Goal: Information Seeking & Learning: Get advice/opinions

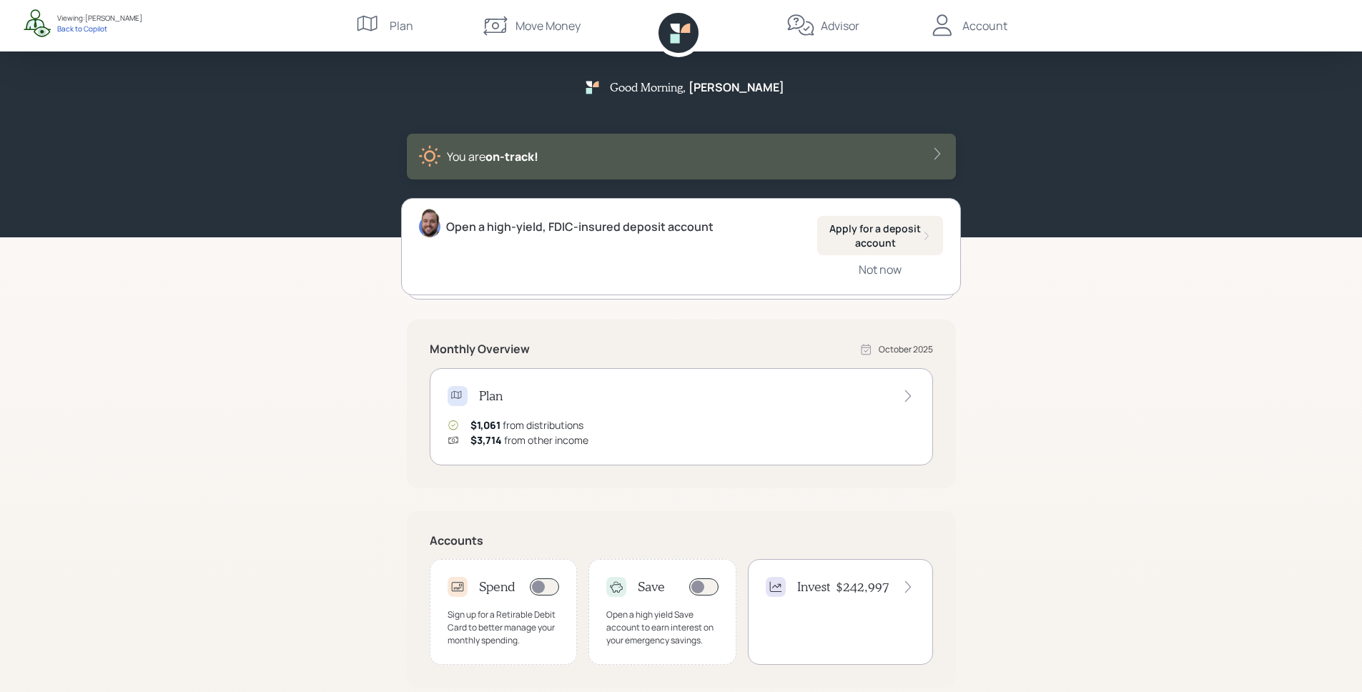
click at [1113, 355] on div "Good Morning , [PERSON_NAME] You are on‑track! Open a high-yield, FDIC-insured …" at bounding box center [681, 443] width 1362 height 886
click at [1152, 193] on div "Good Morning , [PERSON_NAME] You are on‑track!" at bounding box center [681, 118] width 1362 height 237
click at [1097, 224] on div "Good Morning , [PERSON_NAME] You are on‑track!" at bounding box center [681, 118] width 1362 height 237
click at [1083, 114] on div "Good Morning , [PERSON_NAME] You are on‑track!" at bounding box center [681, 118] width 1362 height 237
click at [1117, 189] on div "Good Morning , [PERSON_NAME] You are on‑track!" at bounding box center [681, 118] width 1362 height 237
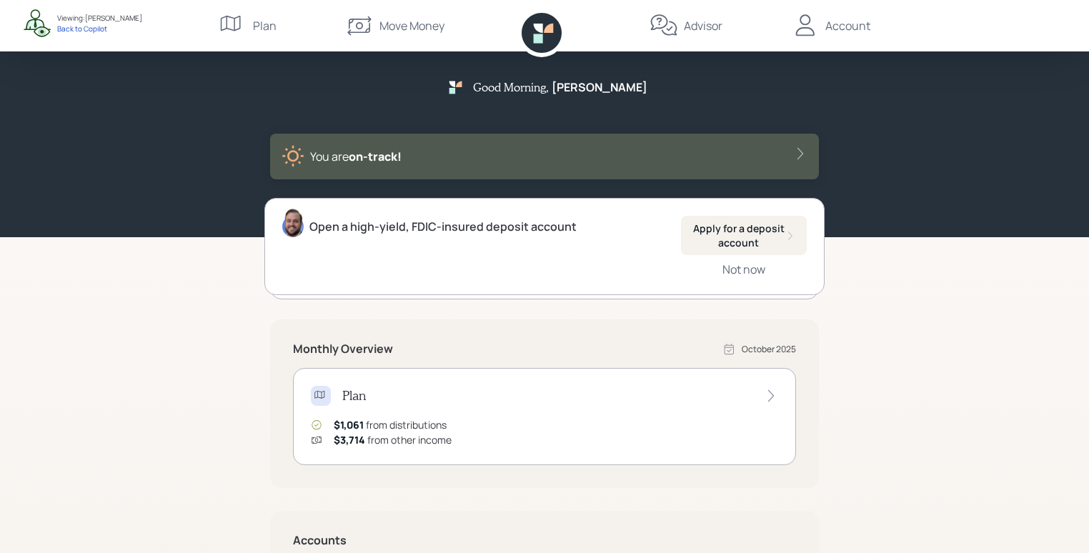
drag, startPoint x: 1117, startPoint y: 189, endPoint x: 894, endPoint y: 152, distance: 226.1
click at [894, 152] on div "Good Morning , [PERSON_NAME] You are on‑track!" at bounding box center [544, 118] width 1089 height 237
click at [901, 162] on div "Good Morning , [PERSON_NAME] You are on‑track!" at bounding box center [544, 118] width 1089 height 237
click at [753, 271] on div "Not now" at bounding box center [744, 270] width 43 height 16
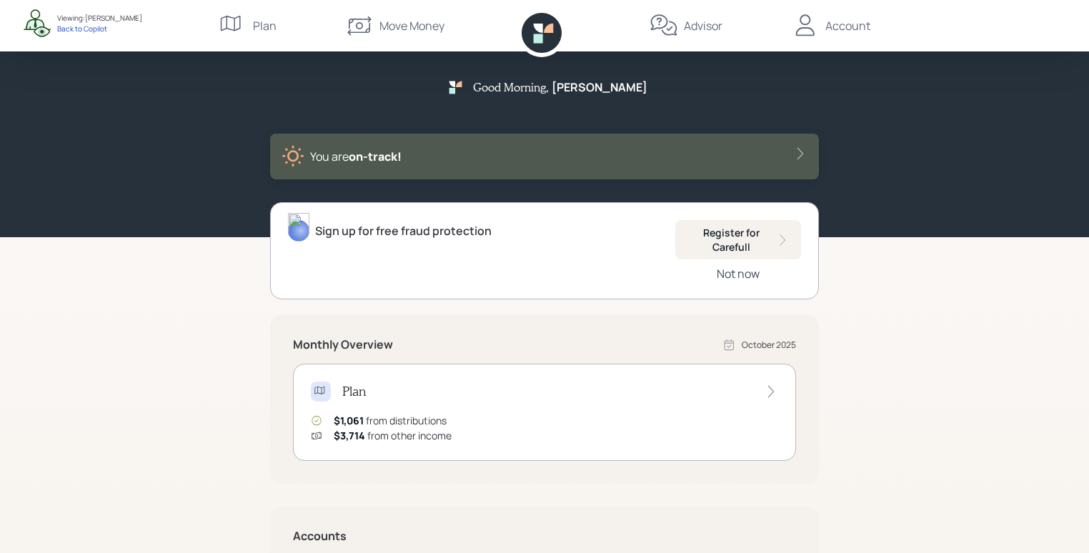
click at [749, 275] on div "Not now" at bounding box center [738, 274] width 43 height 16
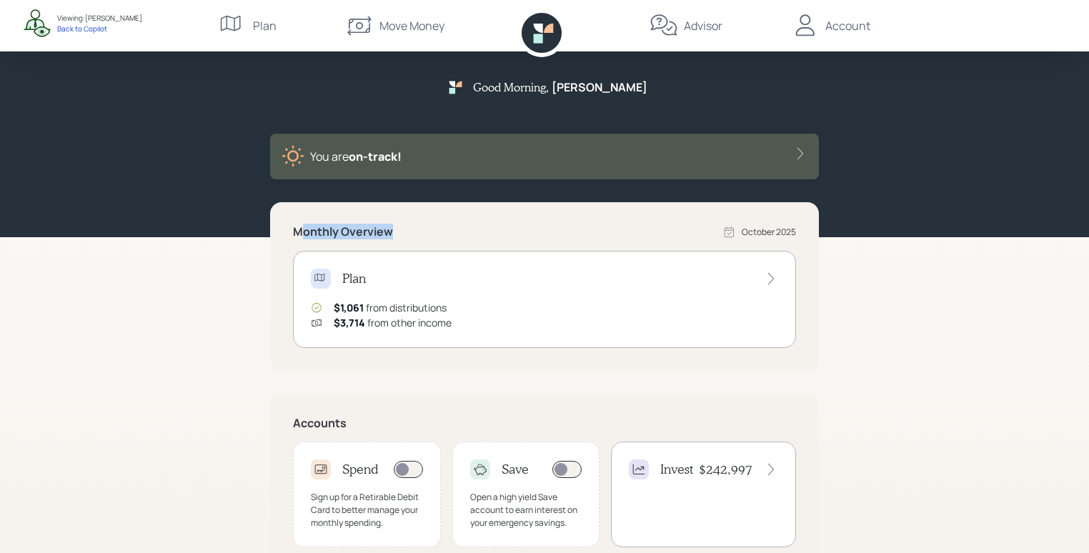
drag, startPoint x: 300, startPoint y: 235, endPoint x: 390, endPoint y: 229, distance: 91.0
click at [390, 229] on h5 "Monthly Overview" at bounding box center [343, 232] width 100 height 14
click at [568, 299] on div "Plan $1,061 from distributions $3,714 from other income" at bounding box center [544, 299] width 503 height 97
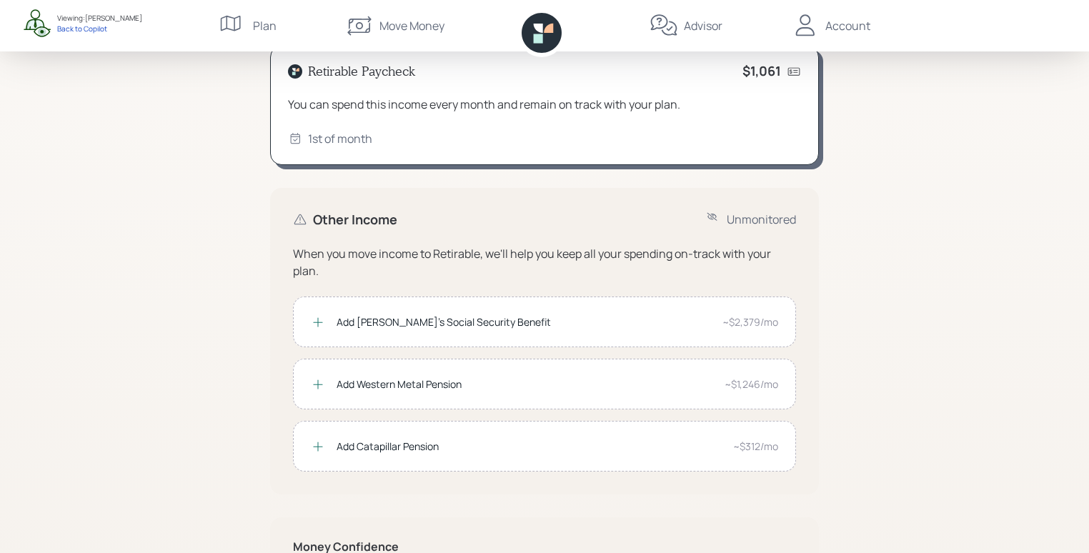
scroll to position [99, 0]
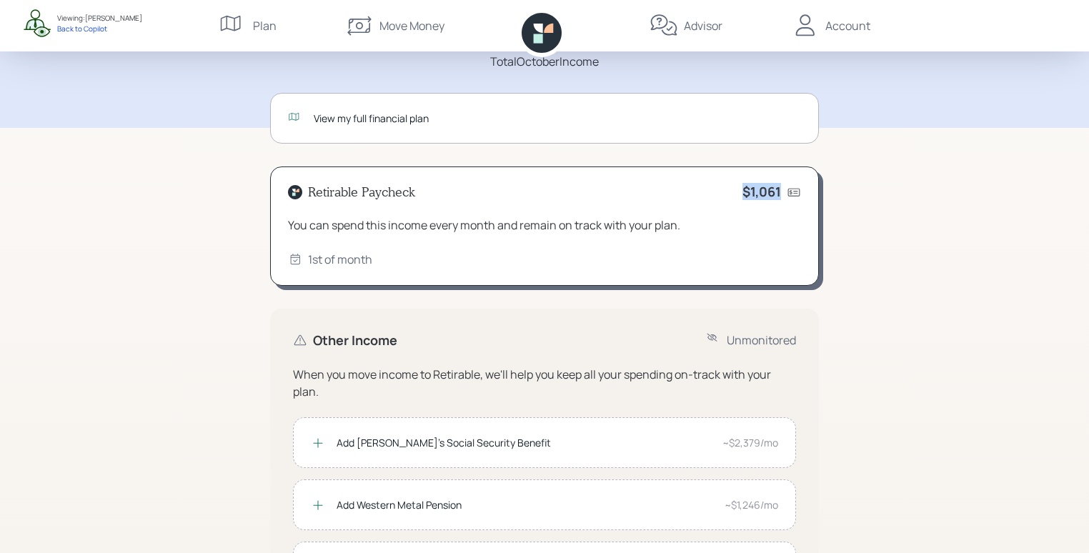
drag, startPoint x: 780, startPoint y: 192, endPoint x: 727, endPoint y: 193, distance: 52.9
click at [727, 193] on div "Retirable Paycheck $1,061" at bounding box center [544, 192] width 513 height 16
click at [773, 207] on div "Retirable Paycheck $1,061 You can spend this income every month and remain on t…" at bounding box center [544, 227] width 549 height 120
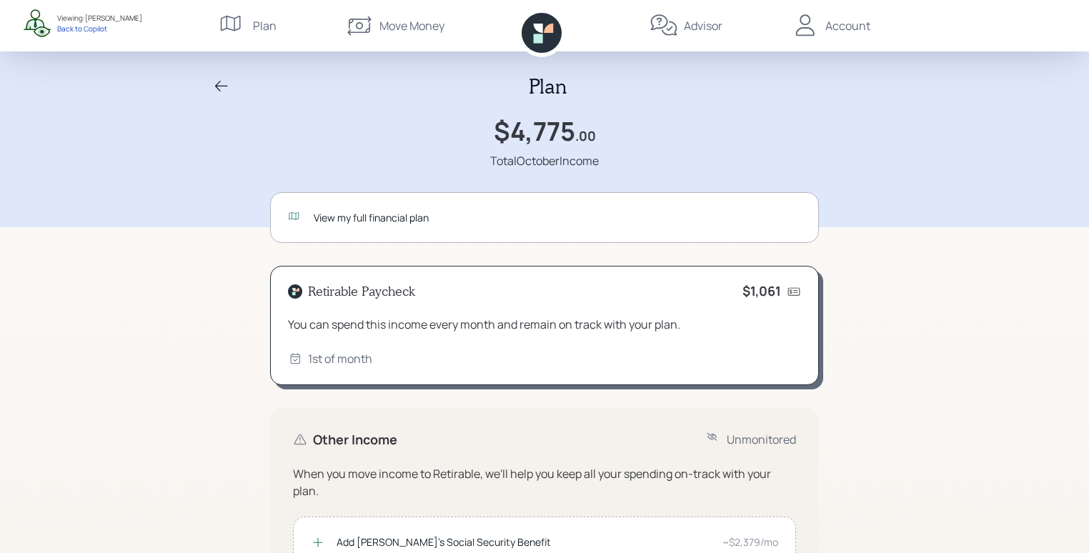
click at [381, 216] on div "View my full financial plan" at bounding box center [558, 217] width 488 height 15
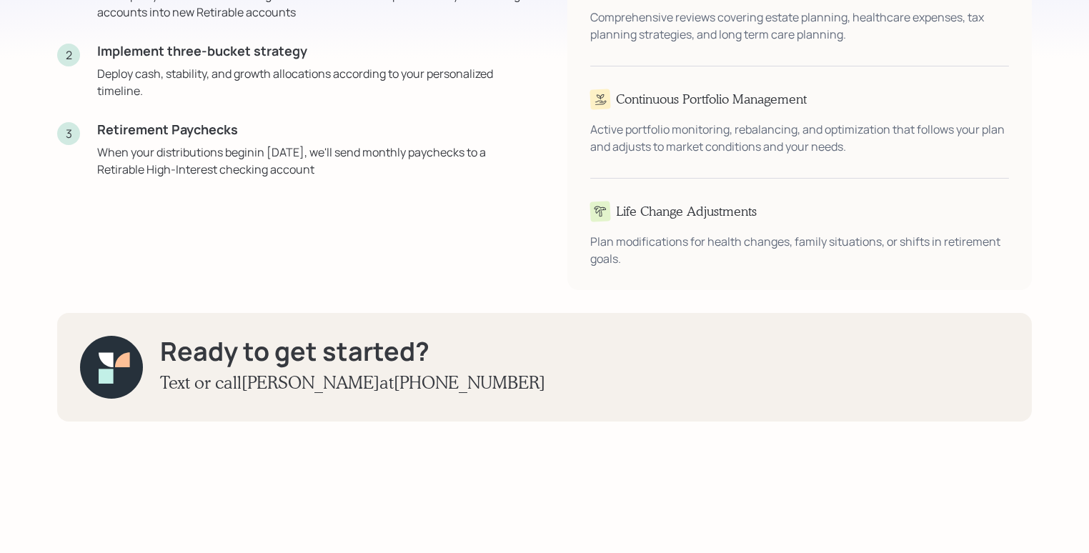
scroll to position [2766, 0]
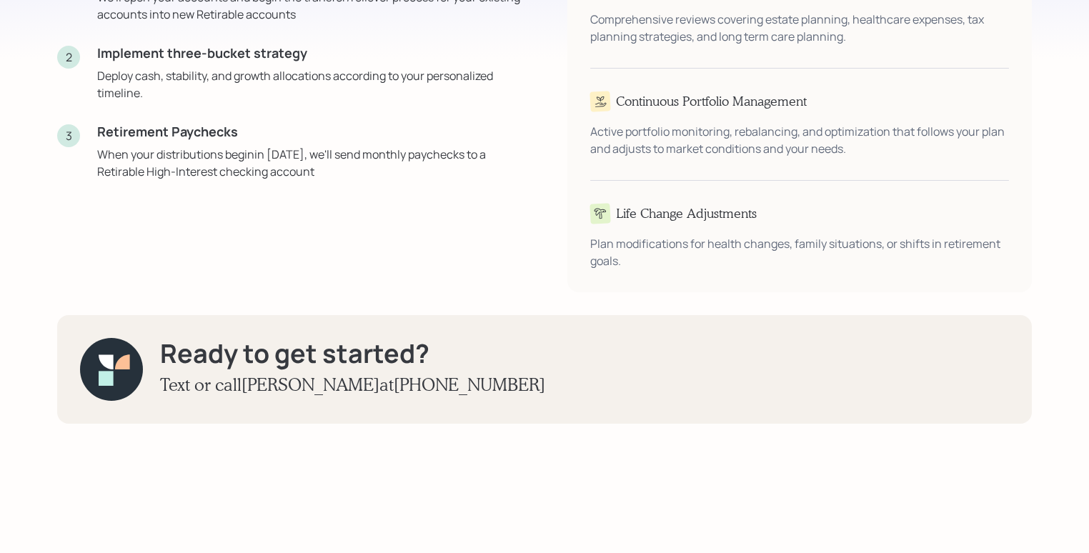
drag, startPoint x: 330, startPoint y: 405, endPoint x: 432, endPoint y: 402, distance: 103.0
click at [430, 395] on h3 "Text or call [PERSON_NAME] at [PHONE_NUMBER]" at bounding box center [352, 385] width 385 height 21
click at [498, 402] on div "Ready to get started? Text or call [PERSON_NAME] at [PHONE_NUMBER]" at bounding box center [544, 369] width 975 height 109
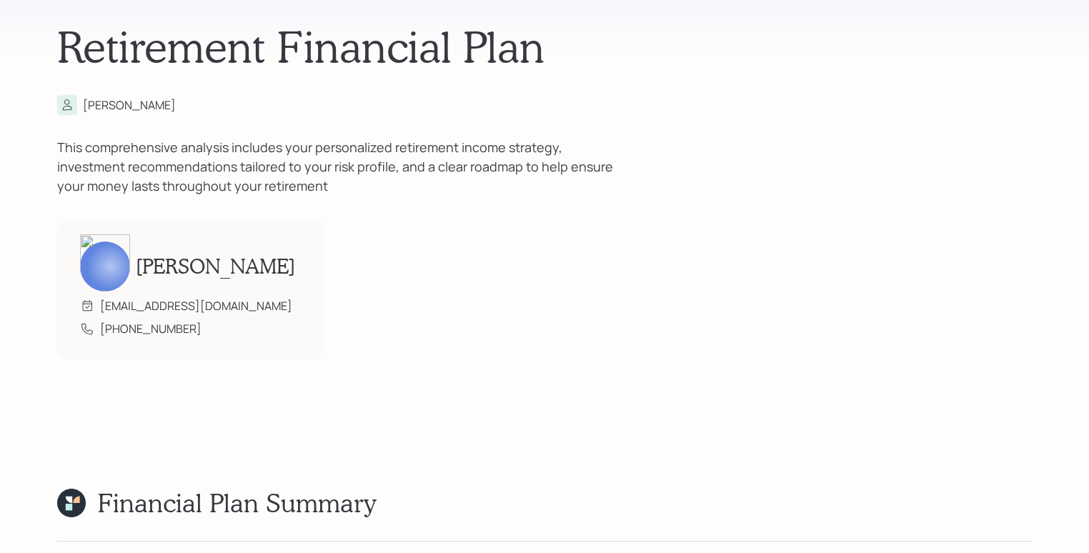
scroll to position [0, 0]
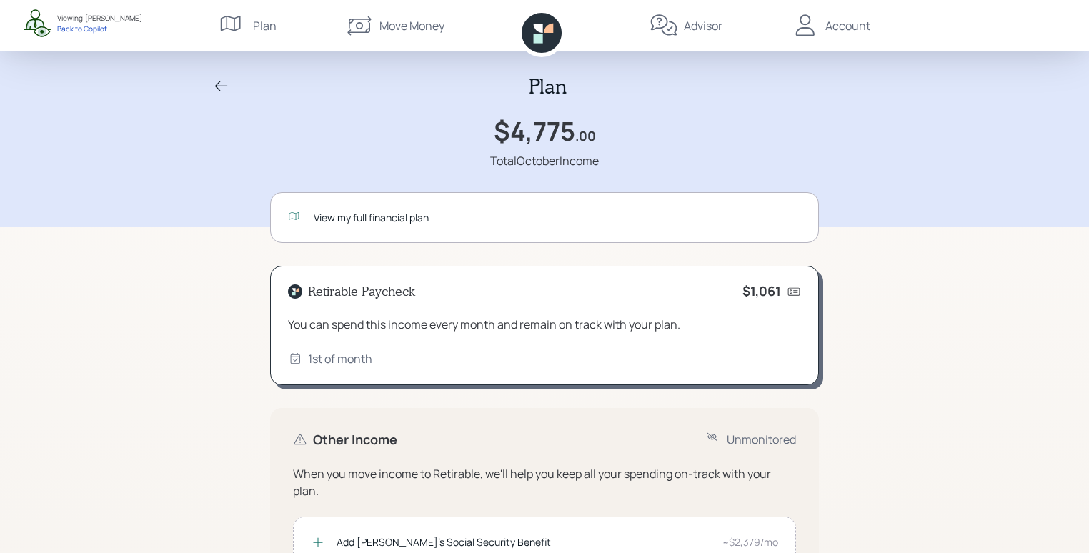
click at [222, 88] on icon at bounding box center [221, 86] width 17 height 17
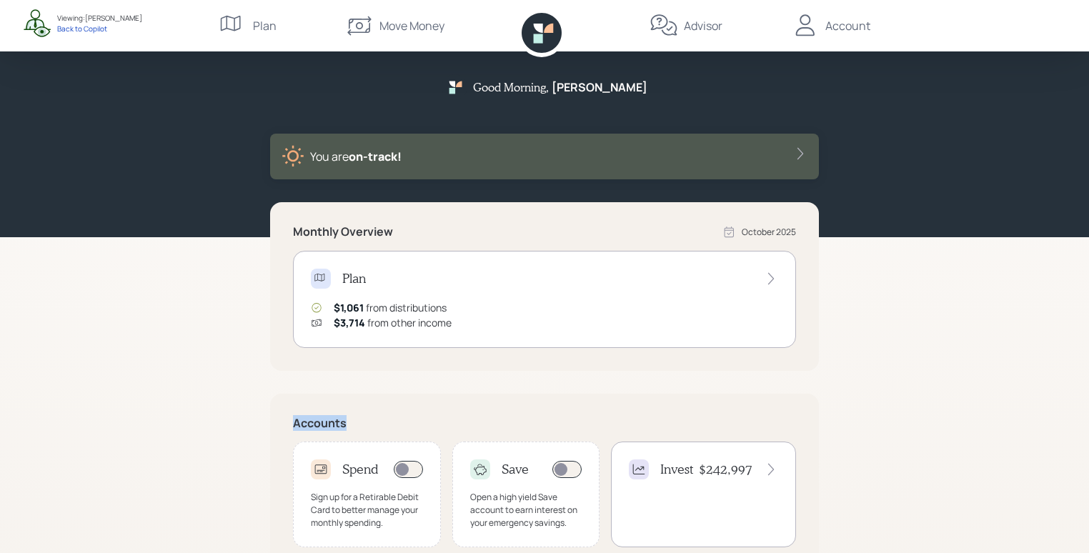
drag, startPoint x: 292, startPoint y: 427, endPoint x: 348, endPoint y: 428, distance: 55.8
click at [348, 428] on h5 "Accounts" at bounding box center [544, 424] width 503 height 14
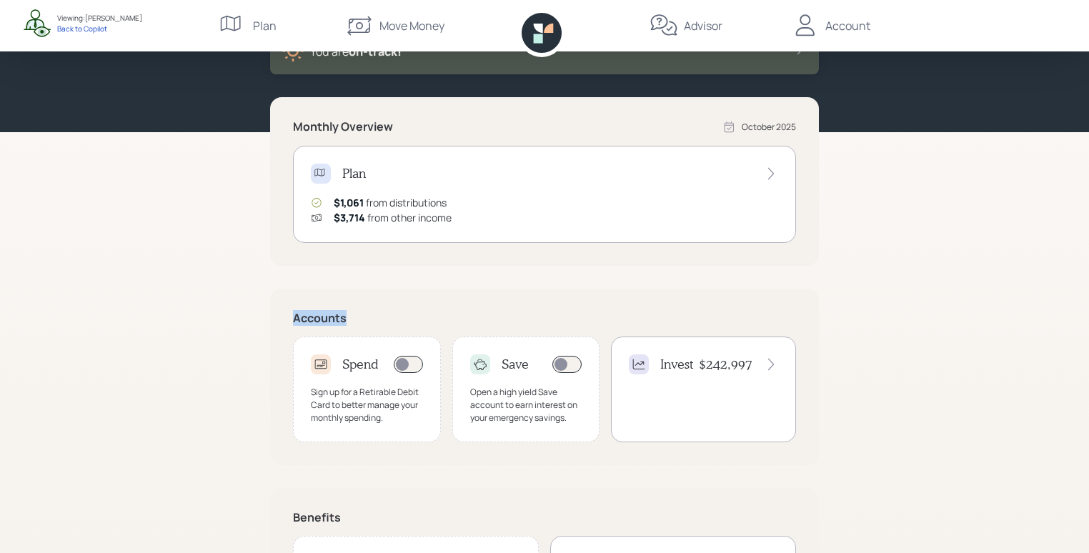
scroll to position [202, 0]
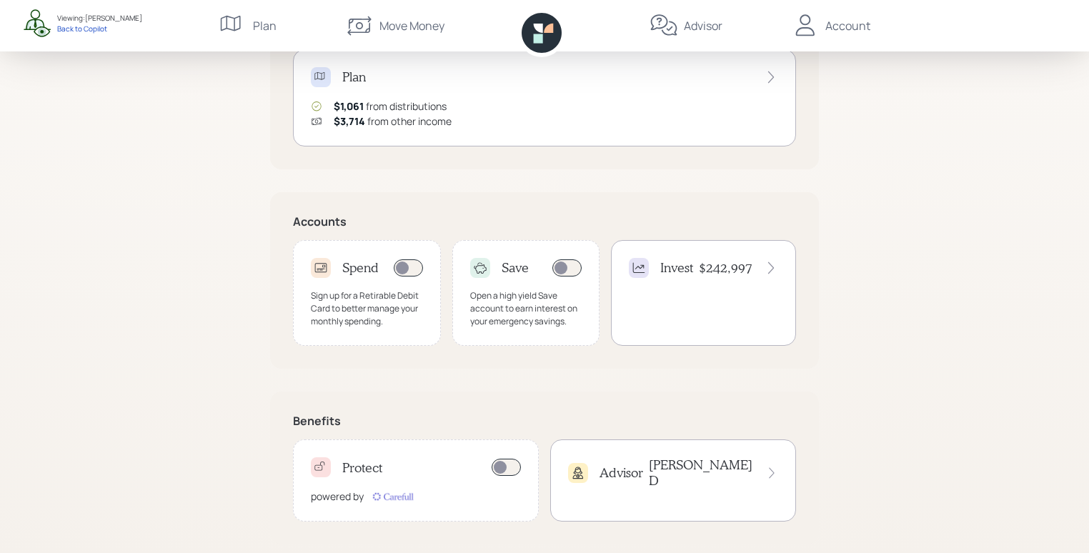
click at [883, 300] on div "Good Morning , [PERSON_NAME] You are on‑track! Monthly Overview [DATE] Plan $1,…" at bounding box center [544, 182] width 1089 height 769
click at [332, 310] on div "Sign up for a Retirable Debit Card to better manage your monthly spending." at bounding box center [367, 309] width 112 height 39
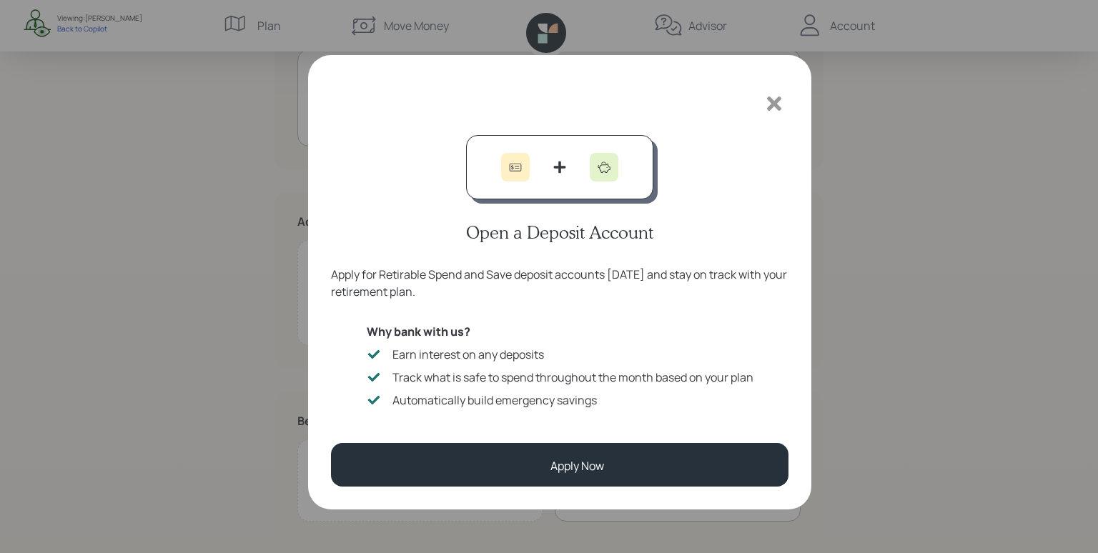
click at [770, 107] on icon at bounding box center [774, 104] width 14 height 14
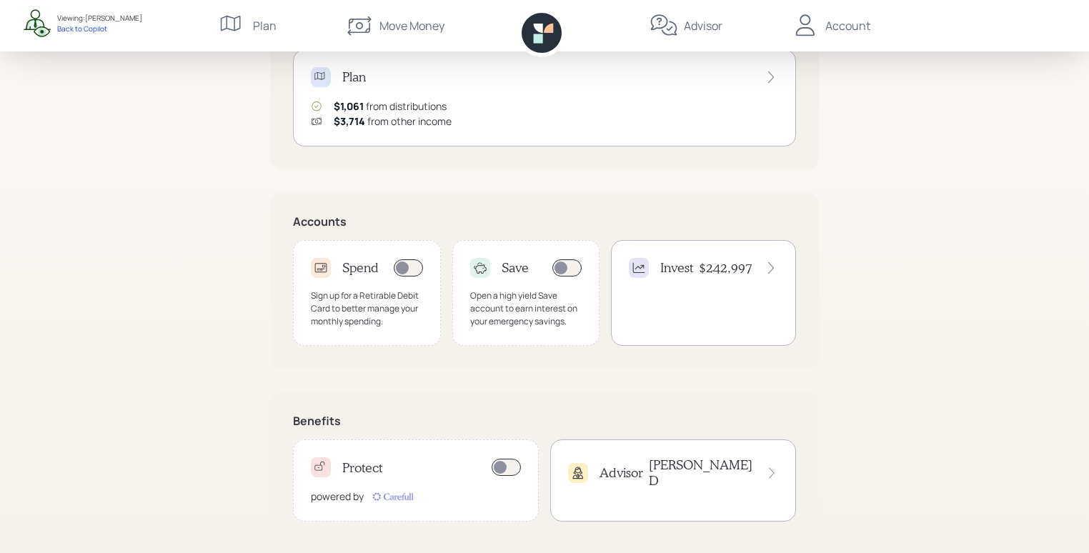
click at [711, 308] on div "Invest $242,997" at bounding box center [703, 293] width 185 height 106
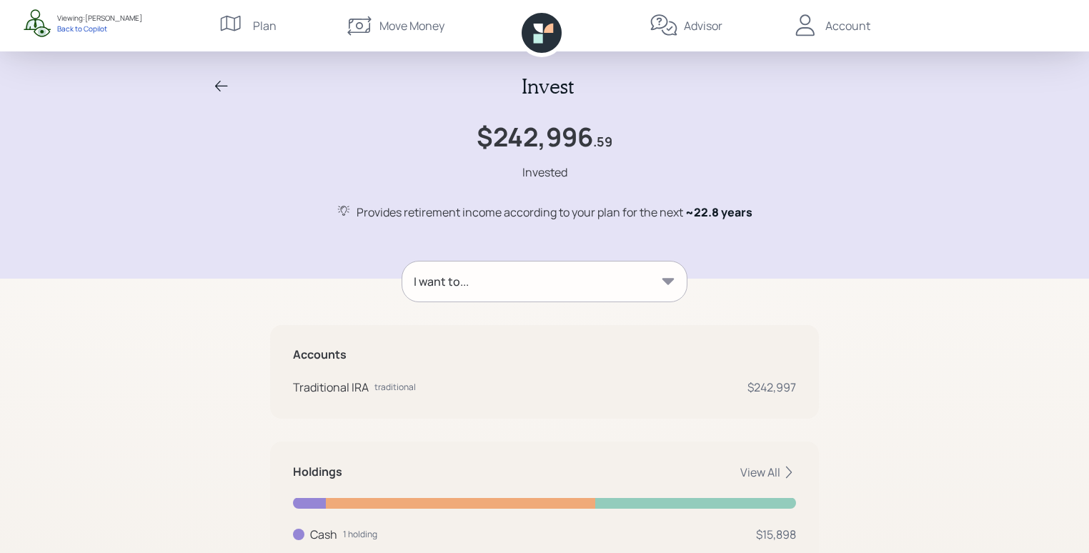
click at [226, 79] on icon at bounding box center [221, 86] width 17 height 17
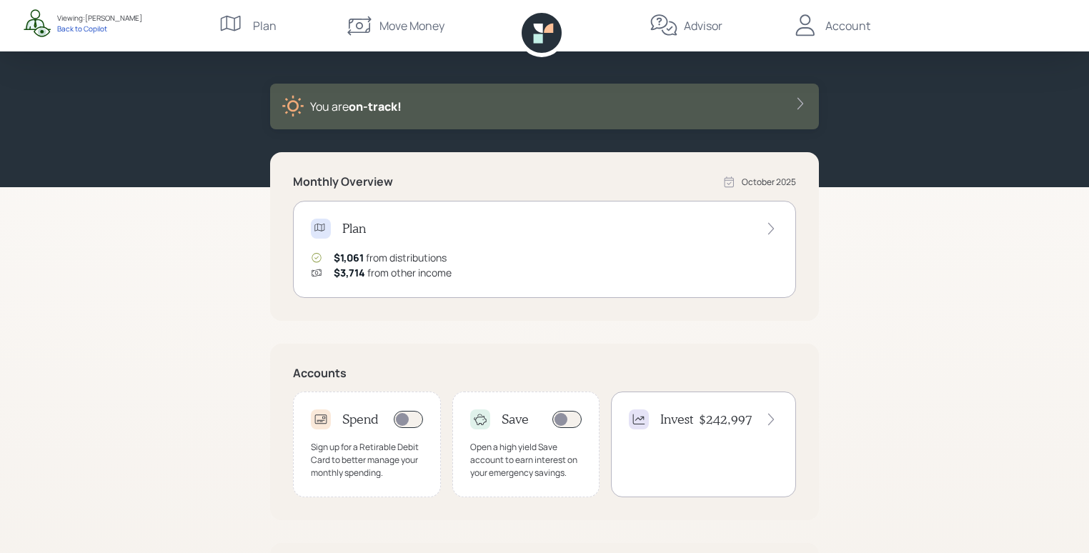
scroll to position [51, 0]
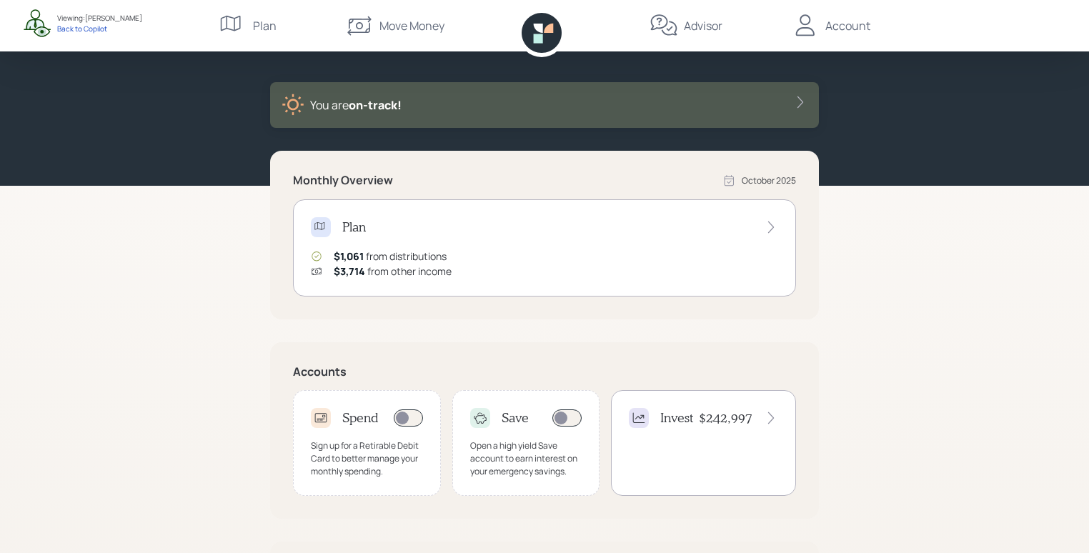
click at [736, 427] on div "Invest $242,997" at bounding box center [703, 418] width 149 height 20
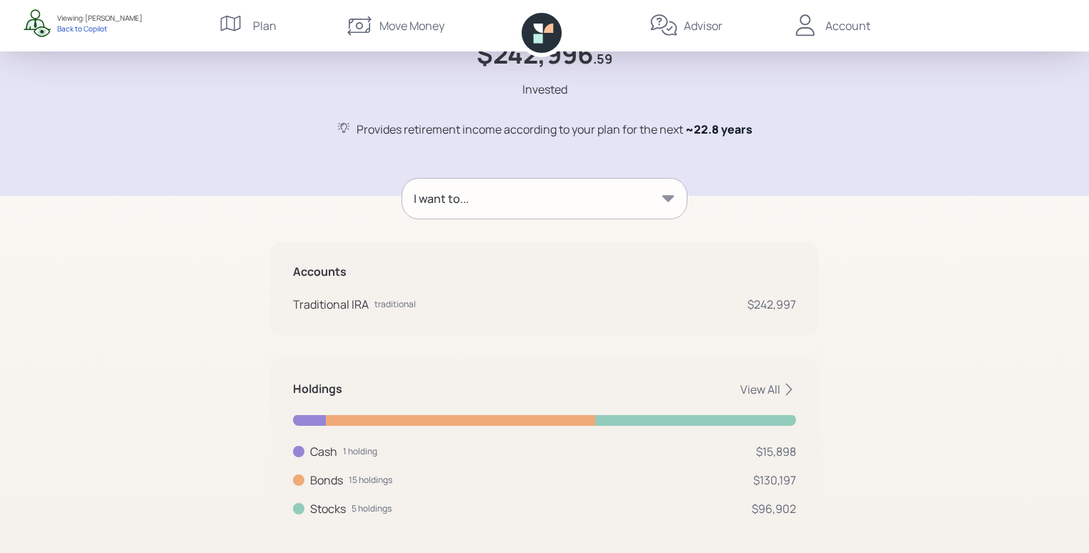
scroll to position [87, 0]
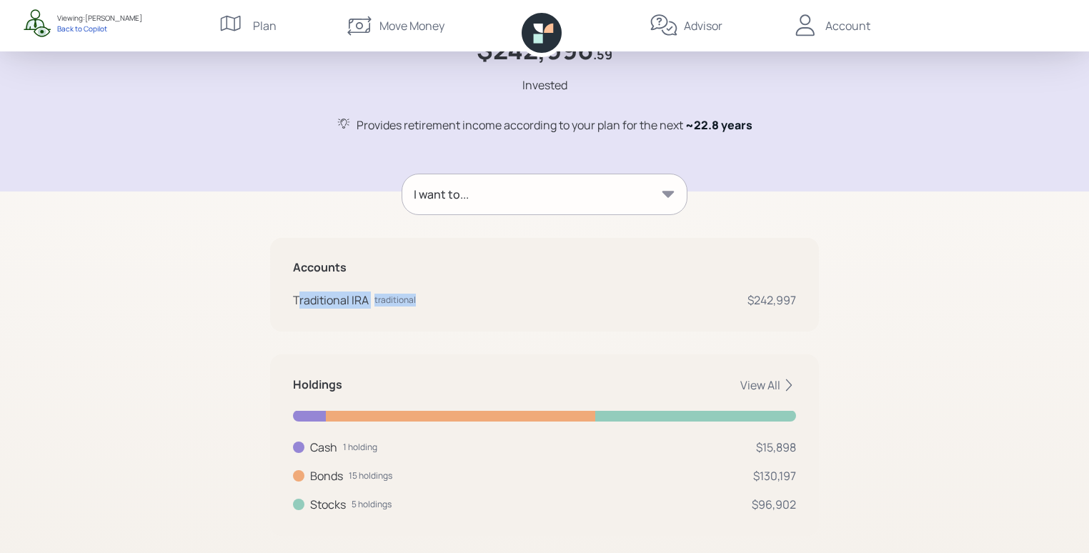
drag, startPoint x: 296, startPoint y: 301, endPoint x: 374, endPoint y: 306, distance: 78.1
click at [374, 306] on div "Traditional IRA traditional" at bounding box center [354, 300] width 123 height 17
click at [401, 299] on div "traditional" at bounding box center [395, 300] width 41 height 13
drag, startPoint x: 754, startPoint y: 299, endPoint x: 812, endPoint y: 300, distance: 57.9
click at [812, 300] on div "Accounts Traditional IRA traditional $242,997" at bounding box center [544, 285] width 549 height 94
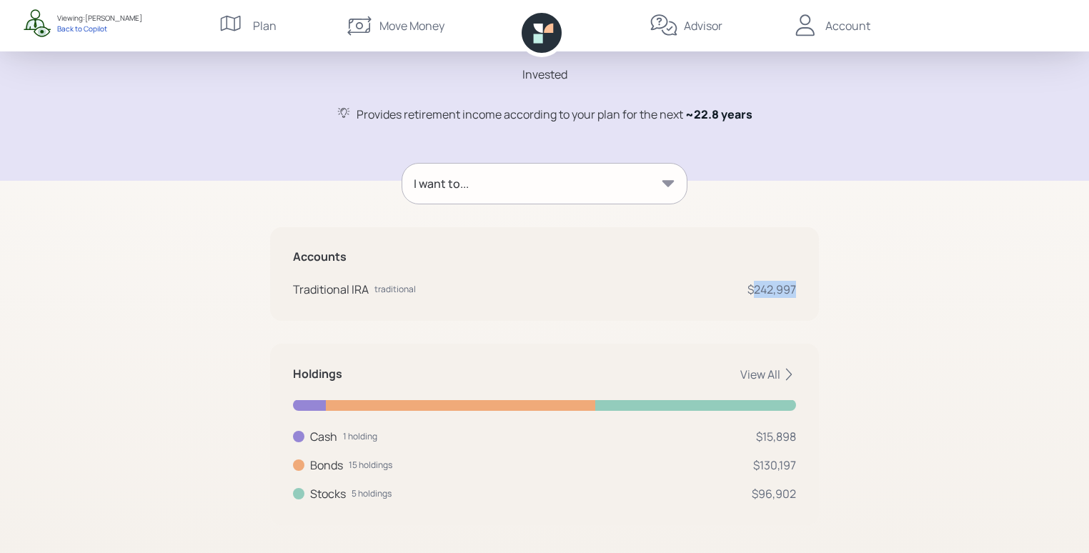
scroll to position [109, 0]
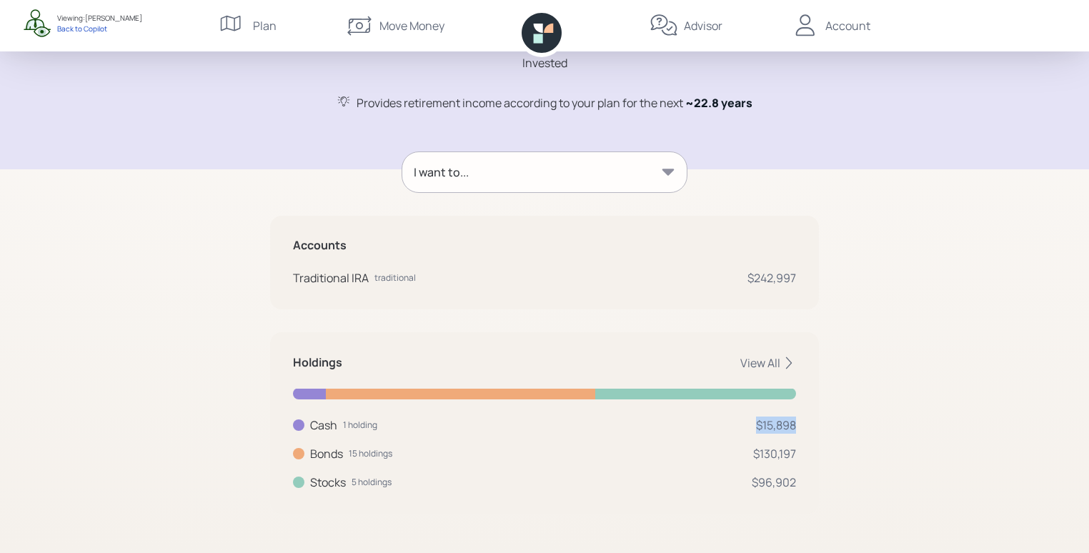
drag, startPoint x: 752, startPoint y: 418, endPoint x: 826, endPoint y: 419, distance: 74.3
click at [826, 419] on div "Invest $242,996 .59 Invested Provides retirement income according to your plan …" at bounding box center [544, 222] width 1089 height 663
drag, startPoint x: 756, startPoint y: 455, endPoint x: 811, endPoint y: 455, distance: 55.8
click at [811, 455] on div "Holdings View All Cash 1 holding $15,898 Cash USD $15,898 Bonds 15 holdings $13…" at bounding box center [544, 423] width 549 height 182
drag, startPoint x: 756, startPoint y: 489, endPoint x: 798, endPoint y: 486, distance: 42.3
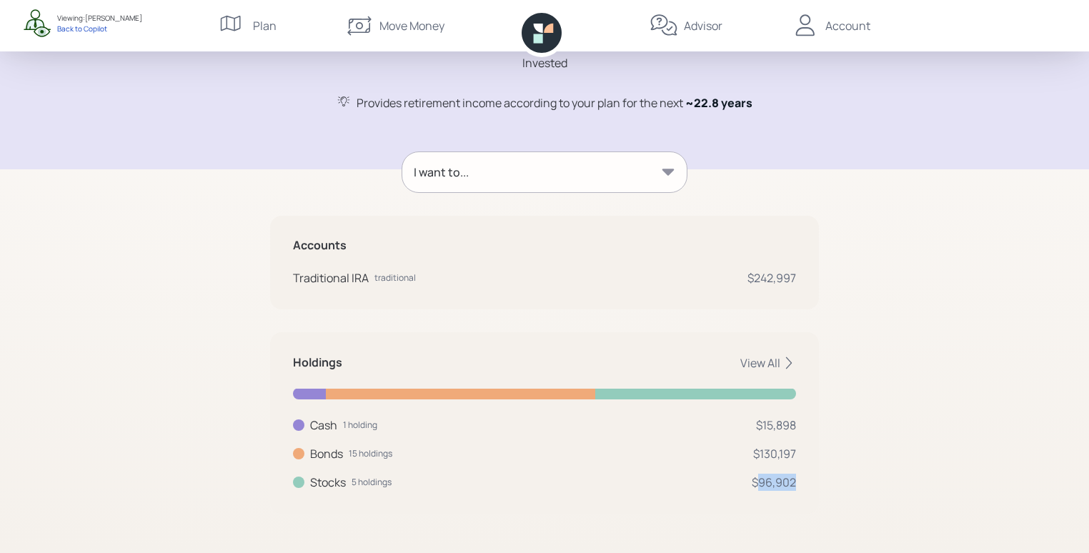
click at [798, 486] on div "Holdings View All Cash 1 holding $15,898 Cash USD $15,898 Bonds 15 holdings $13…" at bounding box center [544, 423] width 549 height 182
click at [856, 353] on div "Invest $242,996 .59 Invested Provides retirement income according to your plan …" at bounding box center [544, 222] width 1089 height 663
click at [763, 368] on div "View All" at bounding box center [769, 363] width 56 height 16
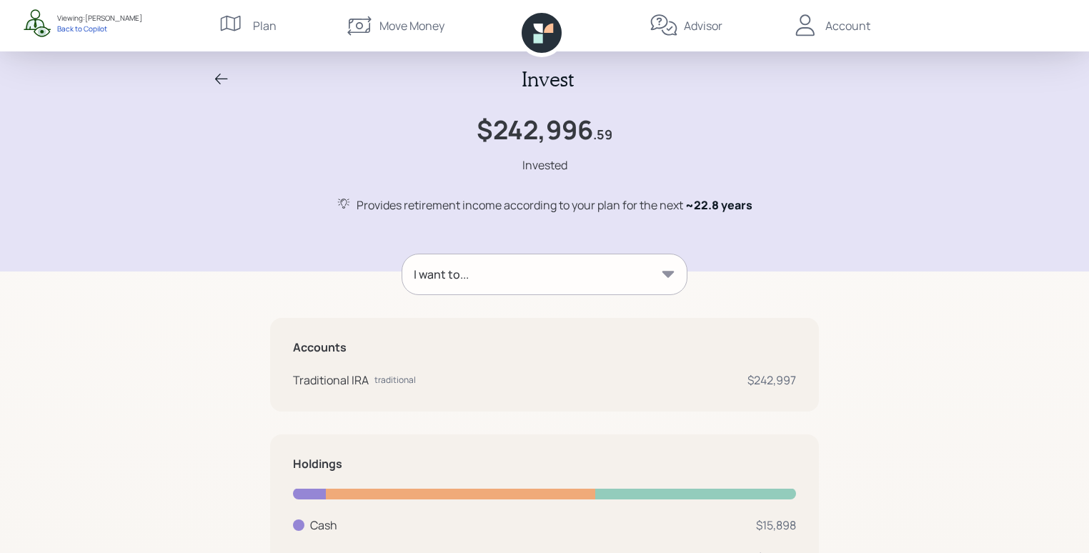
scroll to position [0, 0]
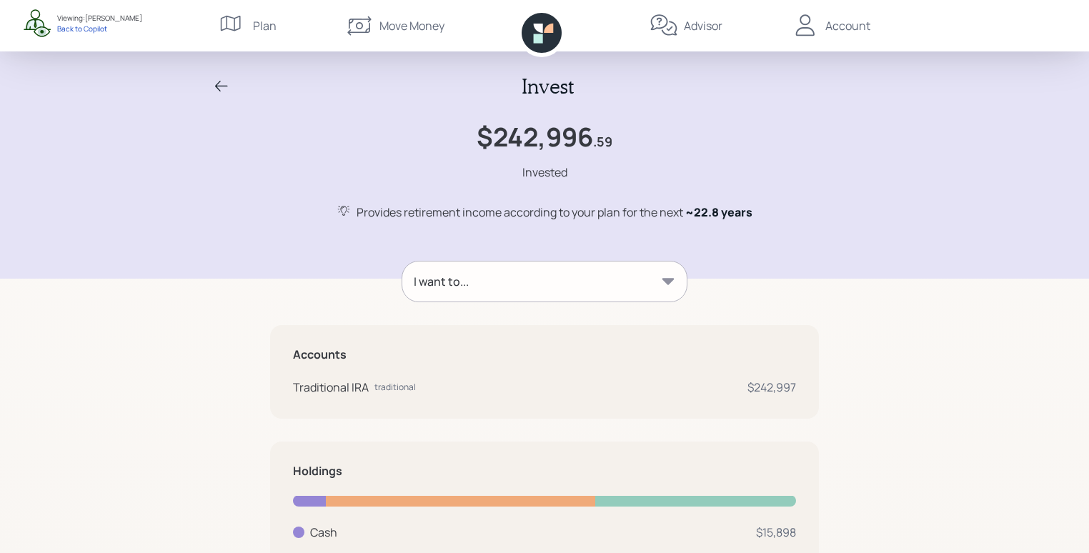
click at [478, 288] on div "I want to..." at bounding box center [544, 282] width 285 height 40
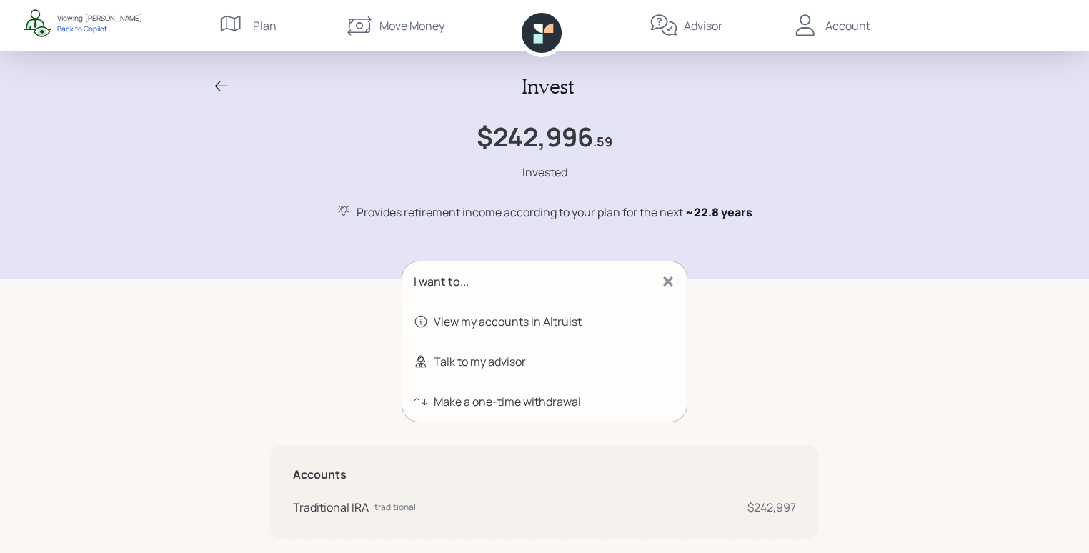
click at [440, 367] on div "Talk to my advisor" at bounding box center [480, 361] width 92 height 17
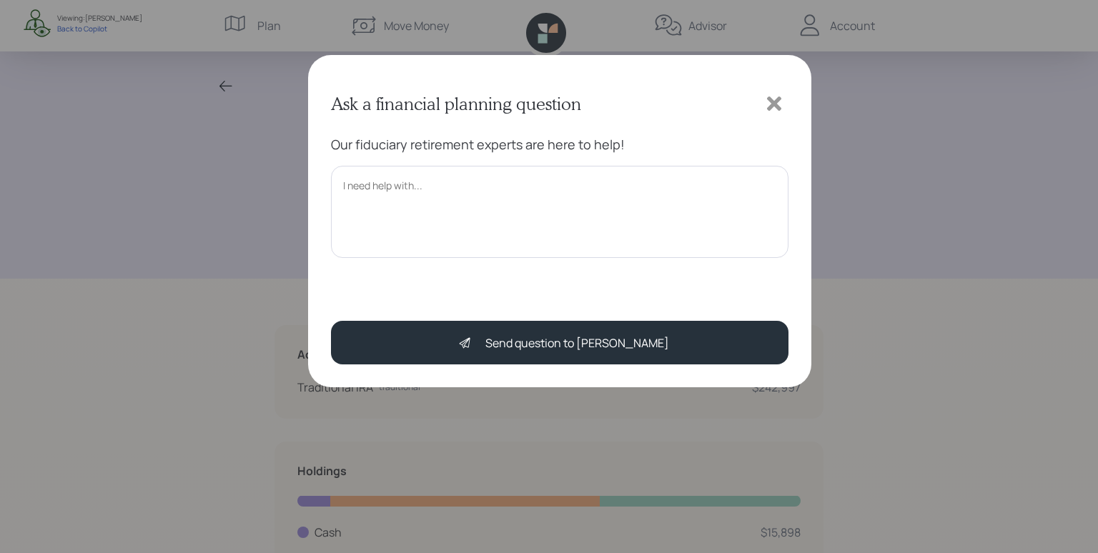
click at [778, 105] on icon at bounding box center [774, 104] width 14 height 14
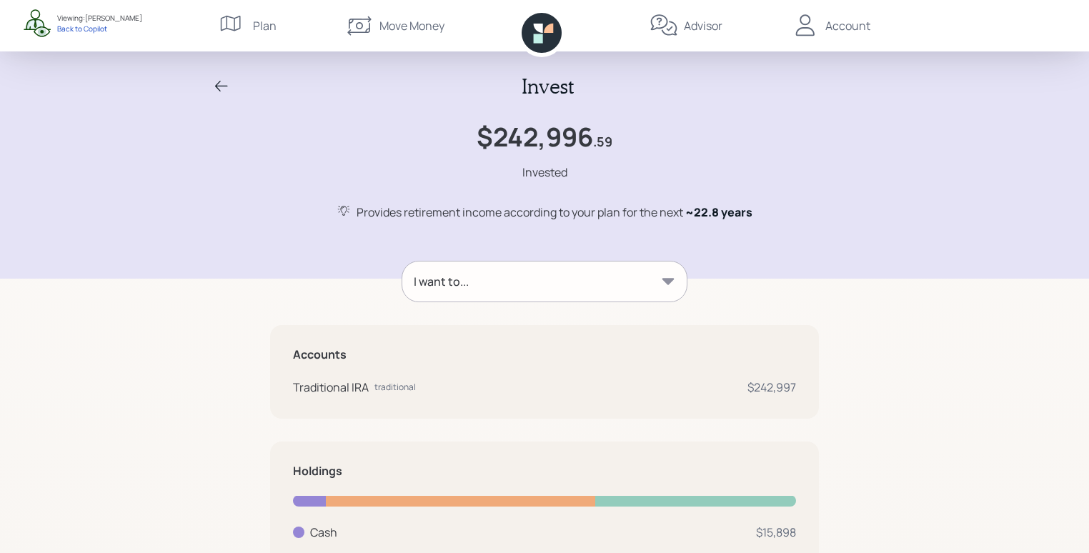
click at [518, 282] on div "I want to..." at bounding box center [544, 282] width 285 height 40
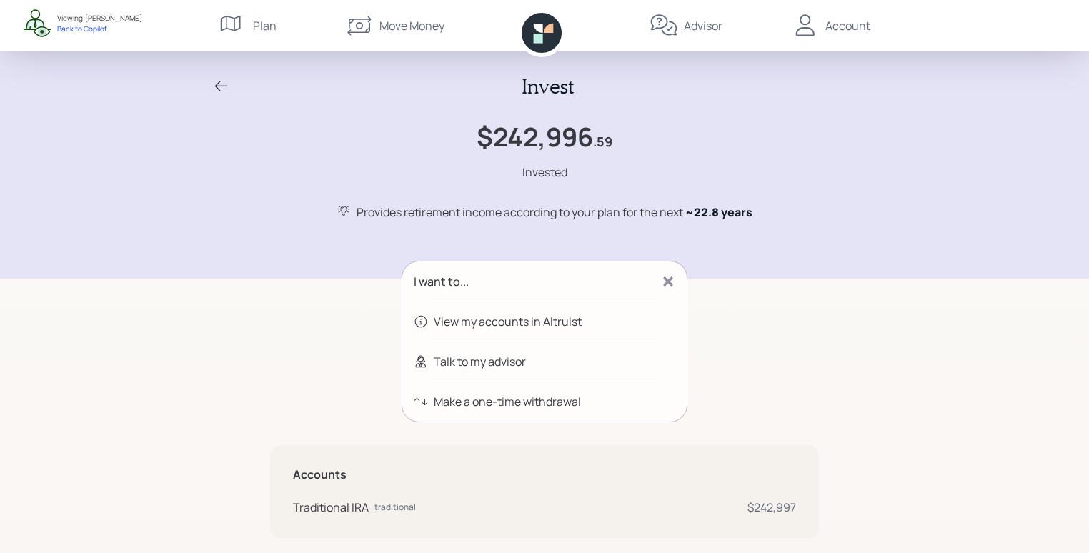
click at [217, 79] on icon at bounding box center [221, 86] width 17 height 17
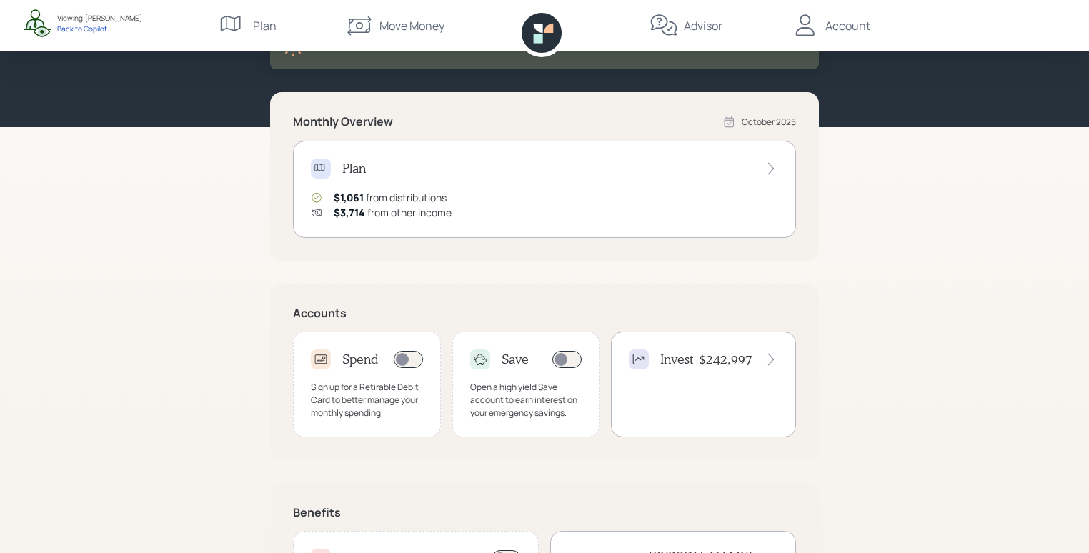
scroll to position [214, 0]
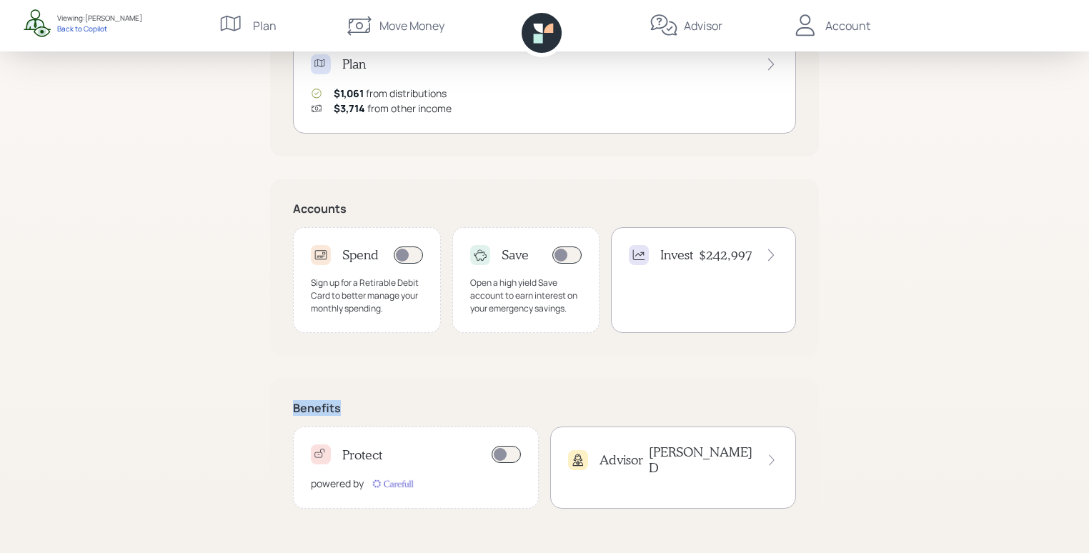
drag, startPoint x: 287, startPoint y: 404, endPoint x: 357, endPoint y: 404, distance: 69.3
click at [357, 404] on div "Benefits Protect powered by Advisor [PERSON_NAME]" at bounding box center [544, 455] width 549 height 153
click at [357, 402] on h5 "Benefits" at bounding box center [544, 409] width 503 height 14
click at [366, 476] on div "powered by" at bounding box center [363, 483] width 104 height 15
click at [722, 459] on h4 "[PERSON_NAME]" at bounding box center [701, 460] width 105 height 31
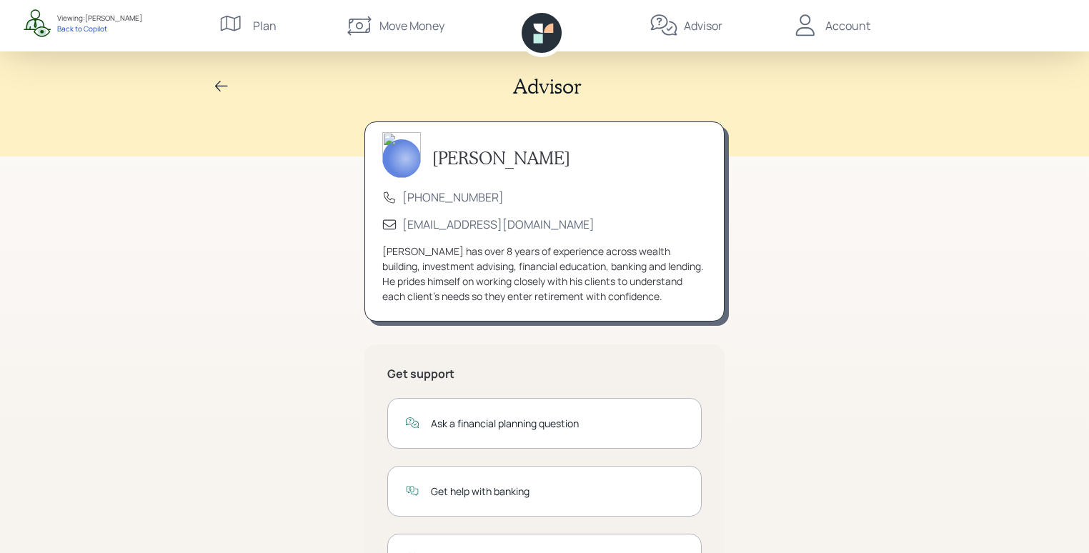
click at [721, 332] on div "[PERSON_NAME] [PHONE_NUMBER] [EMAIL_ADDRESS][DOMAIN_NAME] [PERSON_NAME] has ove…" at bounding box center [545, 399] width 360 height 554
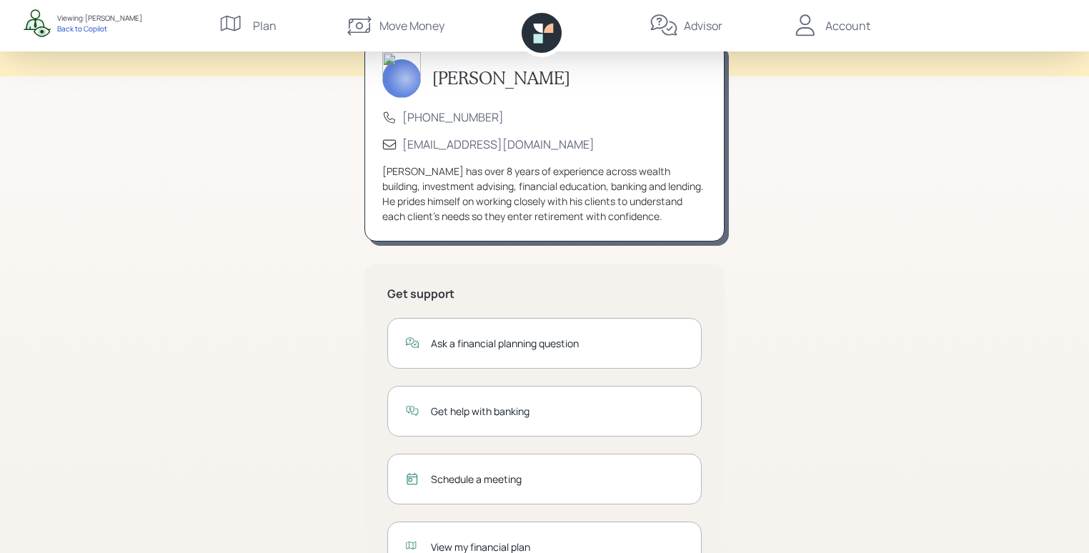
scroll to position [95, 0]
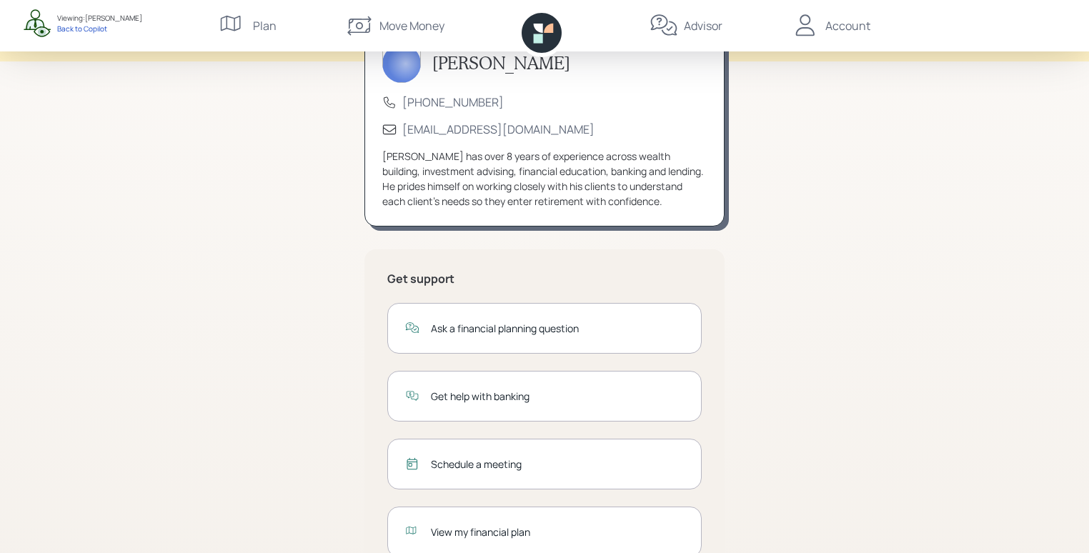
click at [518, 335] on div "Ask a financial planning question" at bounding box center [544, 328] width 315 height 51
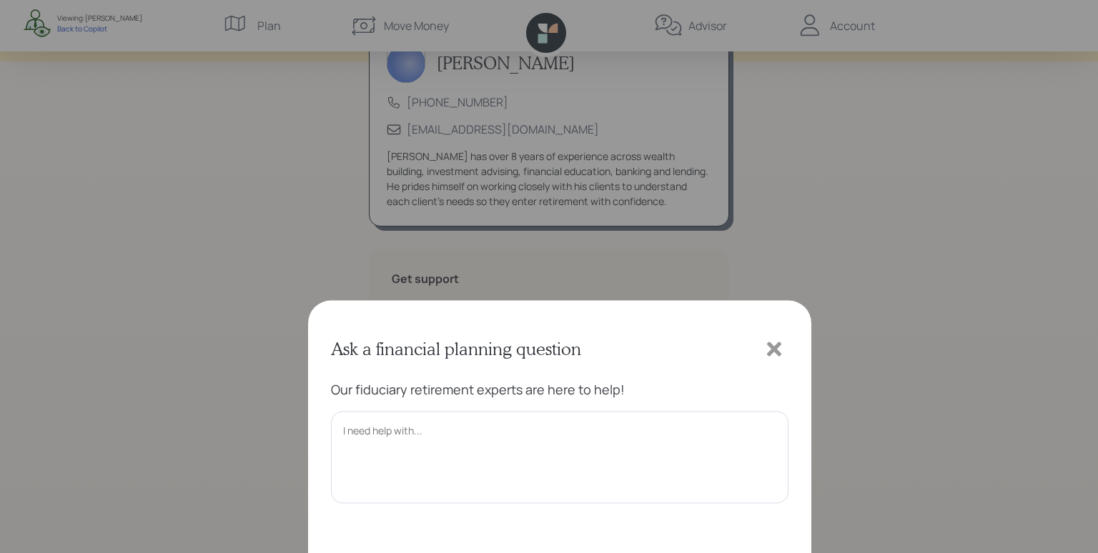
click at [783, 103] on icon at bounding box center [773, 103] width 21 height 21
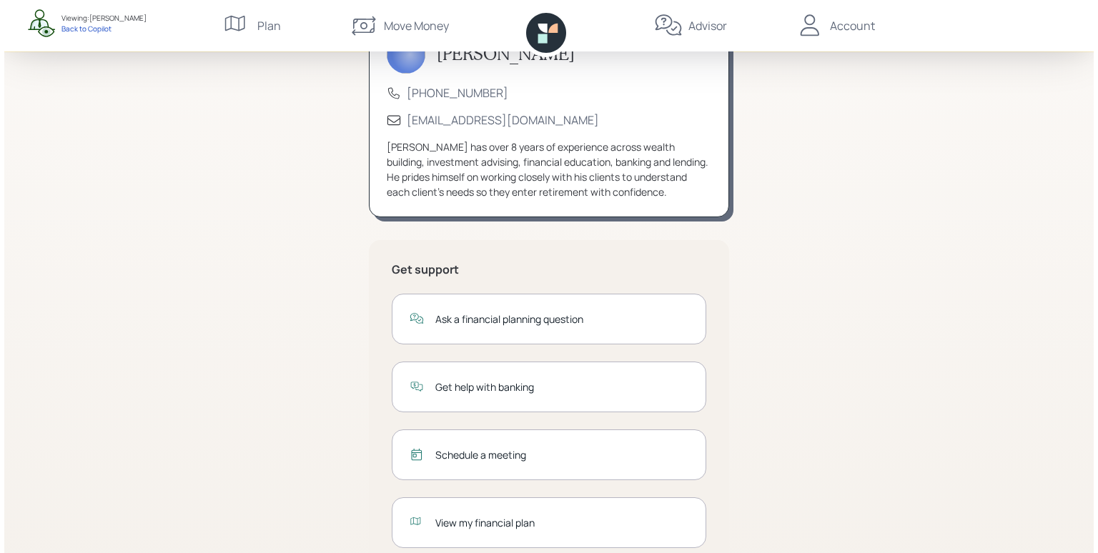
scroll to position [143, 0]
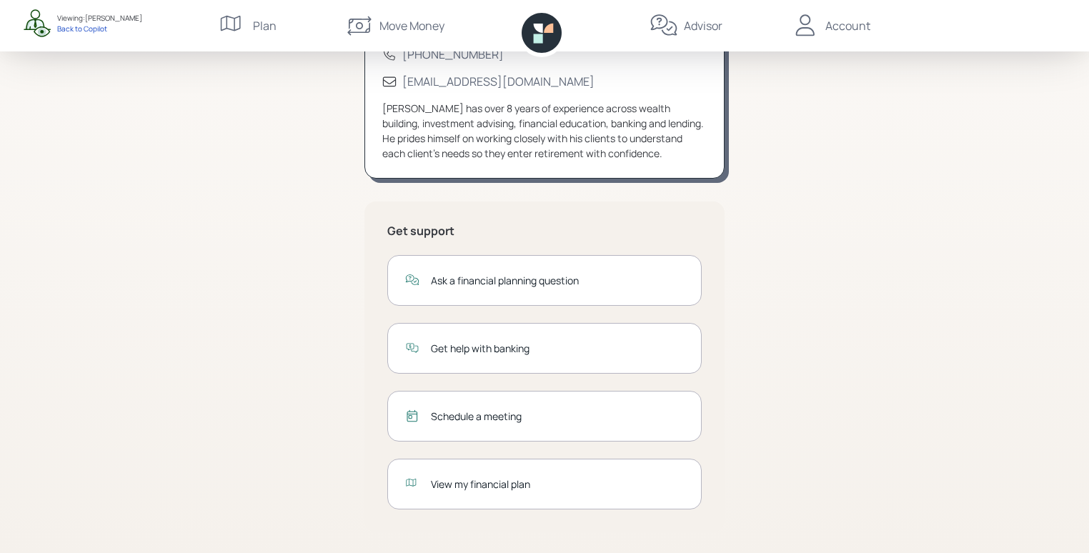
click at [480, 424] on div "Schedule a meeting" at bounding box center [544, 416] width 315 height 51
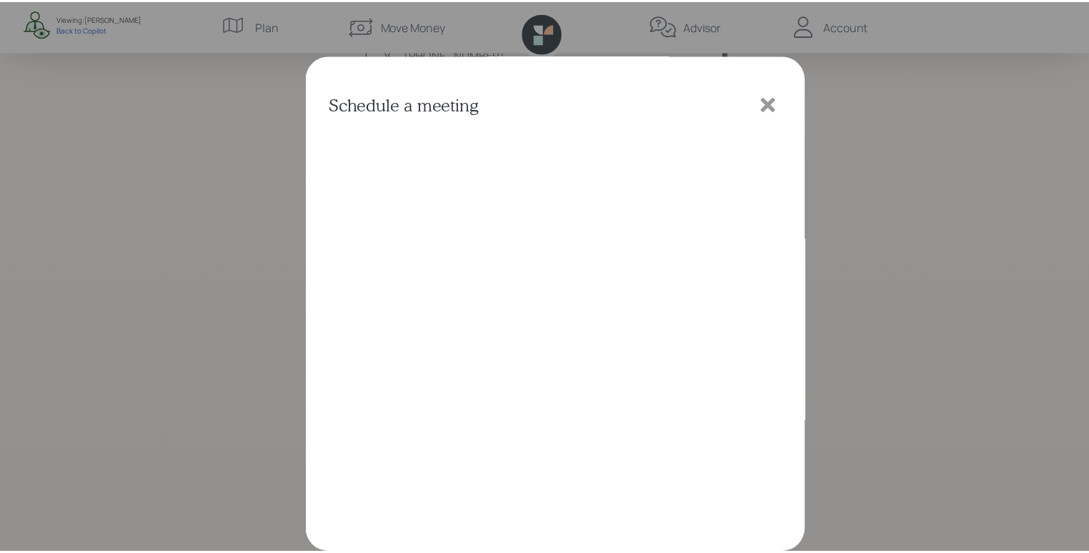
scroll to position [3, 0]
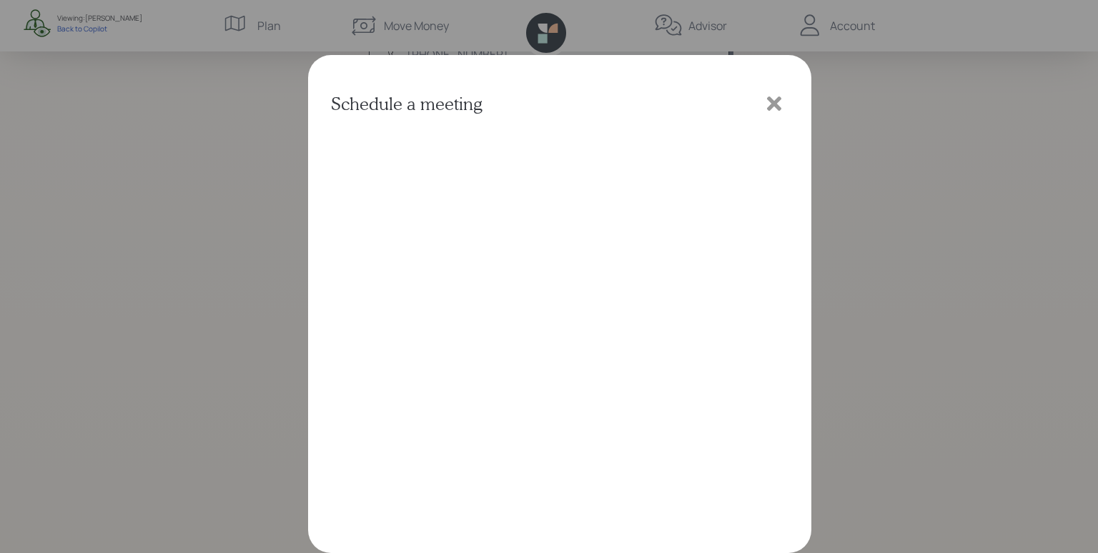
click at [778, 107] on icon at bounding box center [774, 104] width 14 height 14
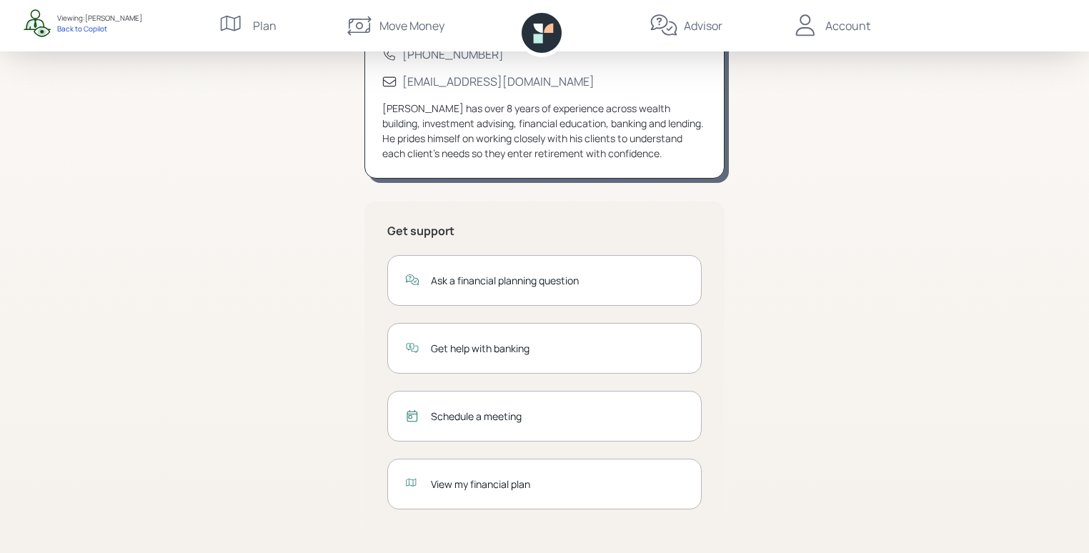
click at [470, 483] on div "View my financial plan" at bounding box center [557, 484] width 253 height 15
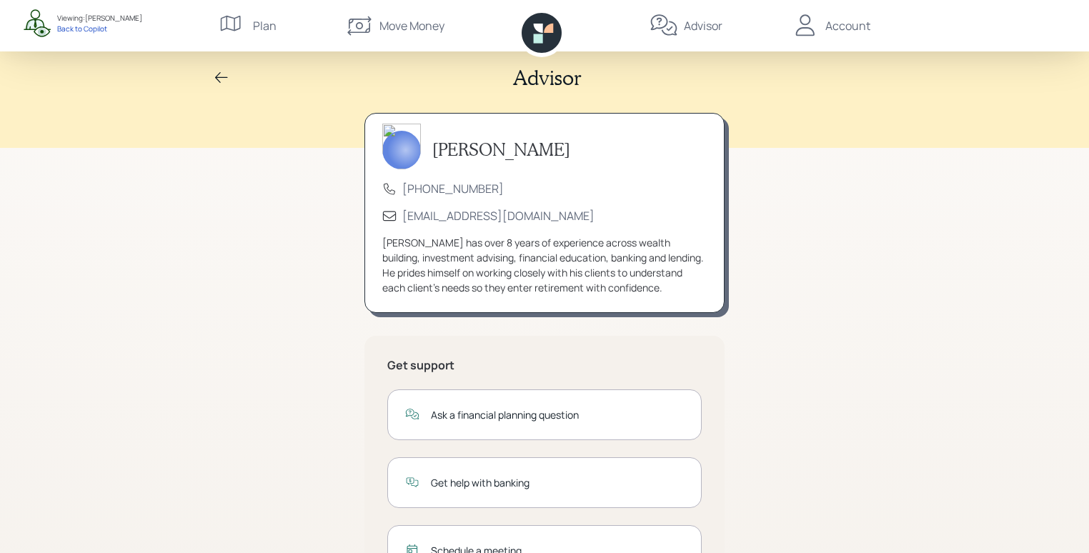
scroll to position [0, 0]
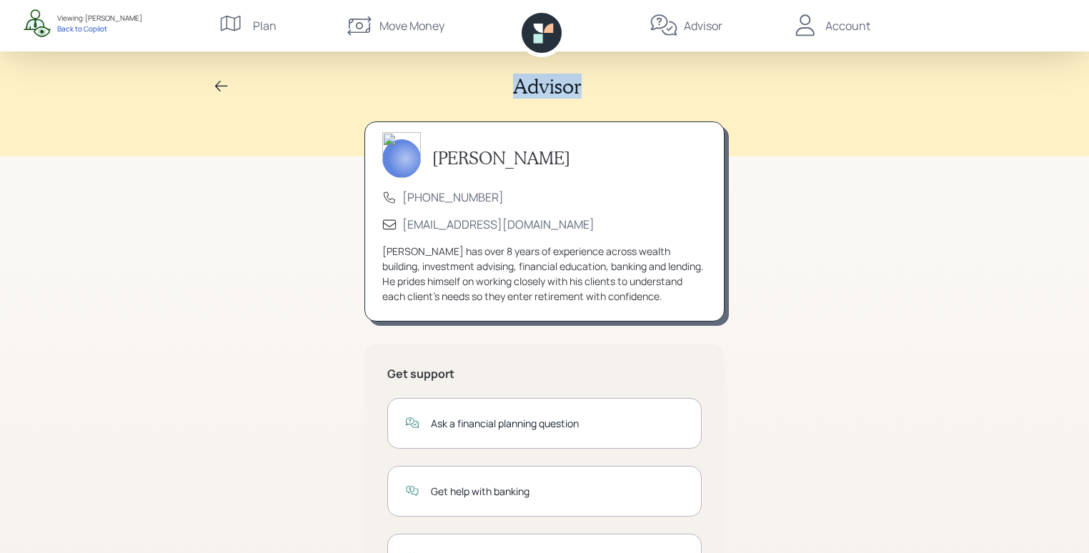
drag, startPoint x: 515, startPoint y: 86, endPoint x: 592, endPoint y: 95, distance: 77.1
click at [592, 95] on div "Advisor" at bounding box center [545, 86] width 686 height 24
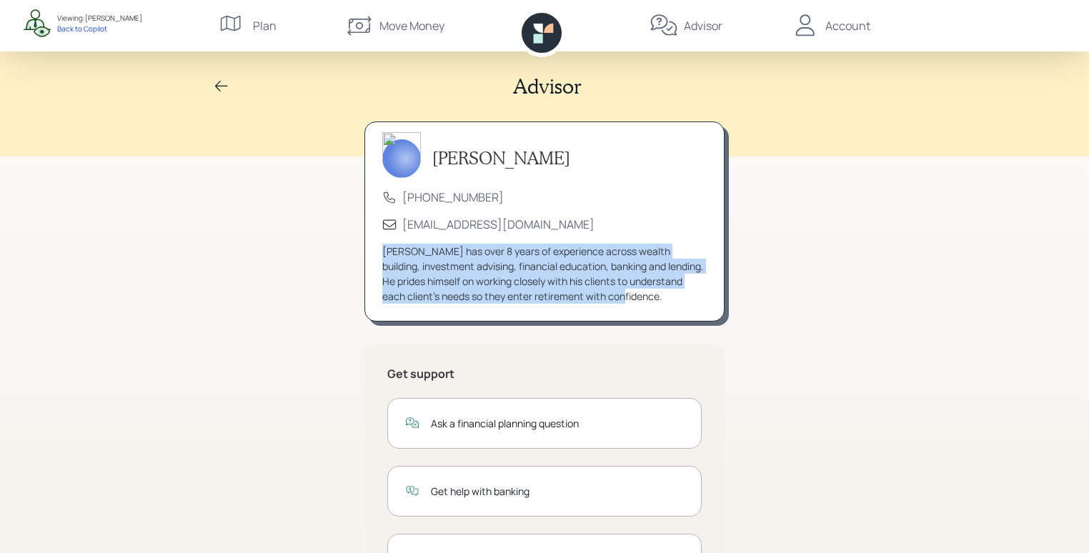
drag, startPoint x: 663, startPoint y: 300, endPoint x: 382, endPoint y: 249, distance: 284.7
click at [383, 249] on div "[PERSON_NAME] has over 8 years of experience across wealth building, investment…" at bounding box center [544, 274] width 325 height 60
click at [528, 289] on div "[PERSON_NAME] has over 8 years of experience across wealth building, investment…" at bounding box center [544, 274] width 325 height 60
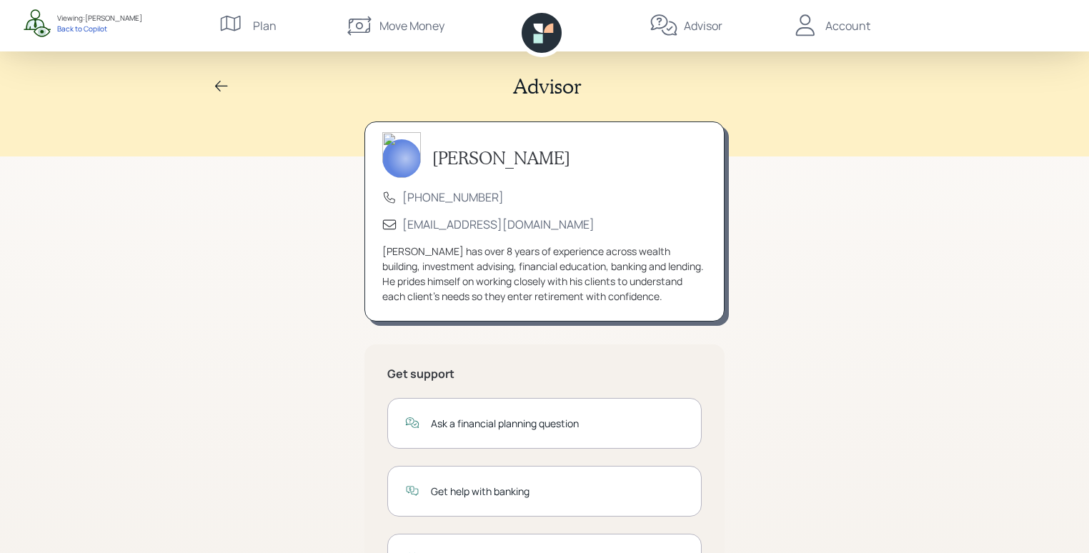
click at [533, 35] on icon at bounding box center [542, 33] width 40 height 40
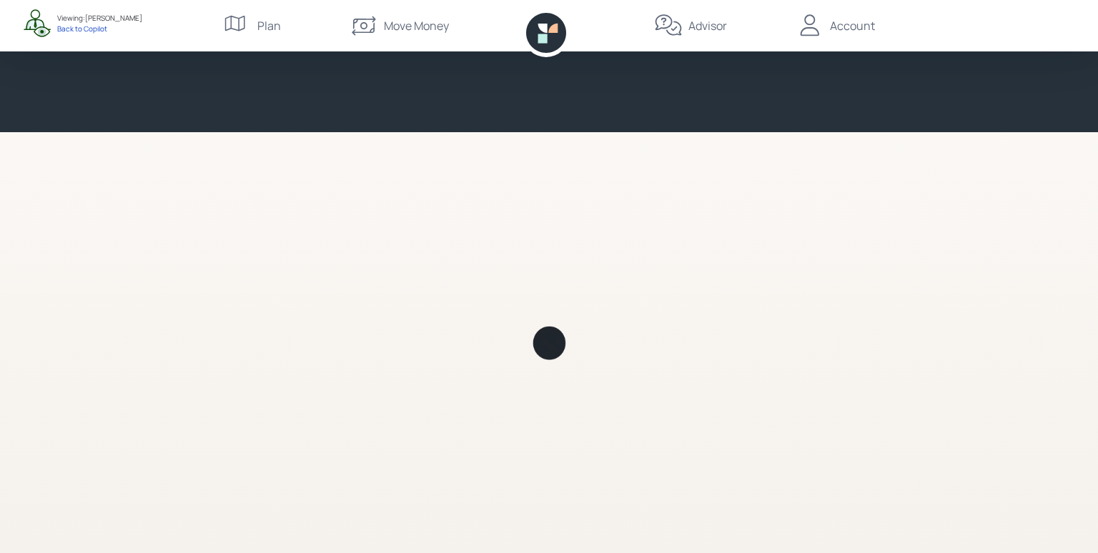
click at [836, 26] on div "Account" at bounding box center [852, 25] width 45 height 17
